Goal: Navigation & Orientation: Find specific page/section

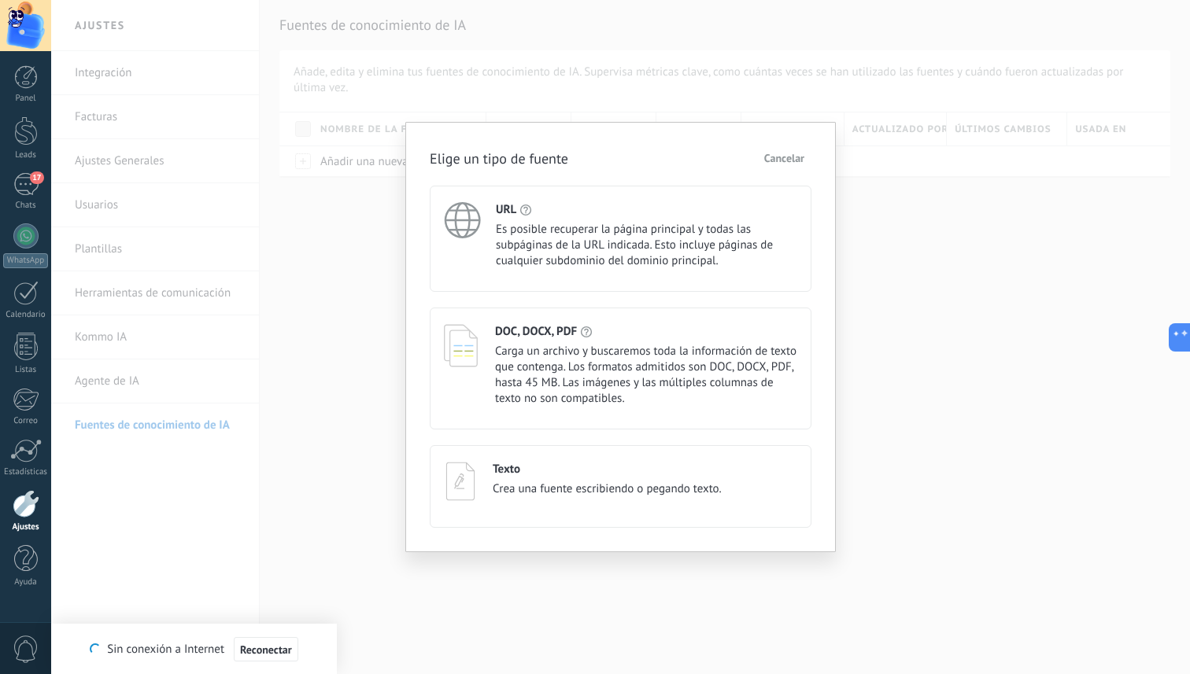
scroll to position [16, 0]
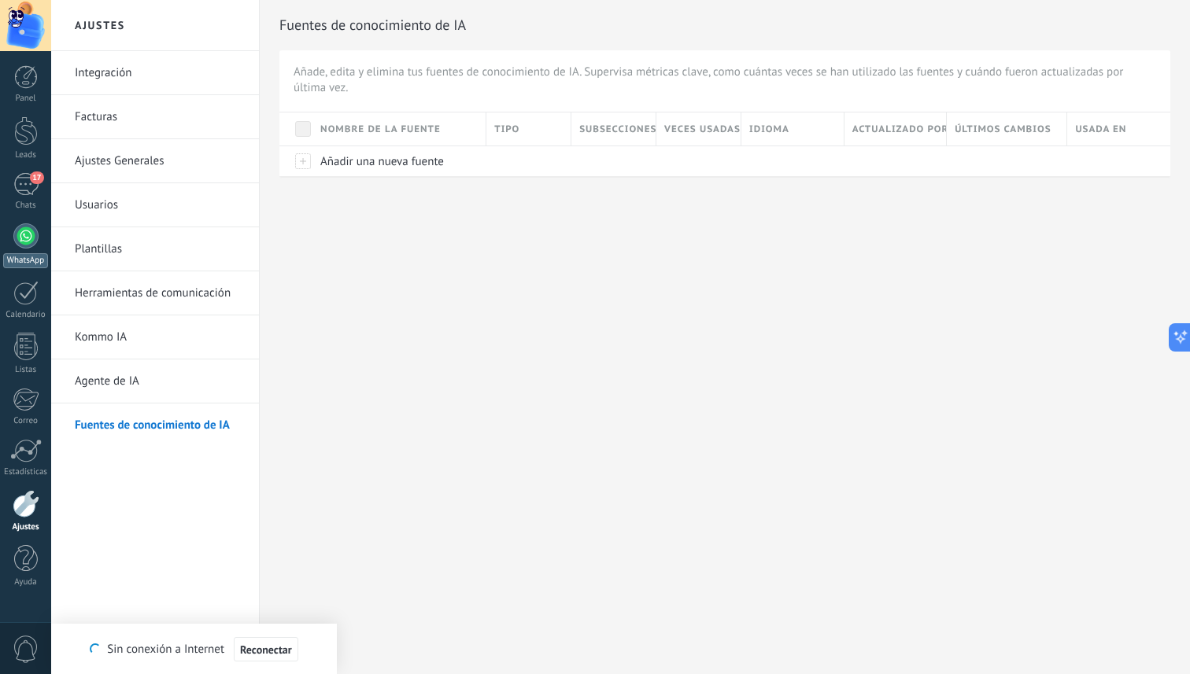
click at [22, 245] on div at bounding box center [25, 236] width 25 height 25
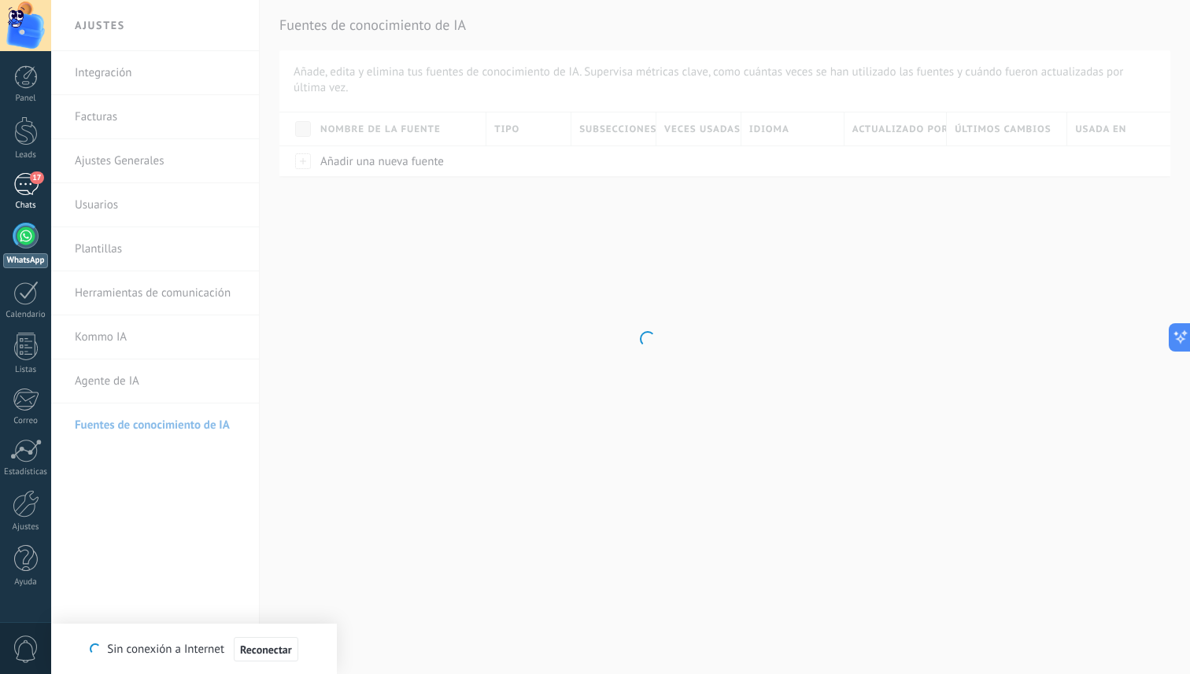
click at [21, 185] on div "17" at bounding box center [25, 184] width 25 height 23
